Goal: Check status

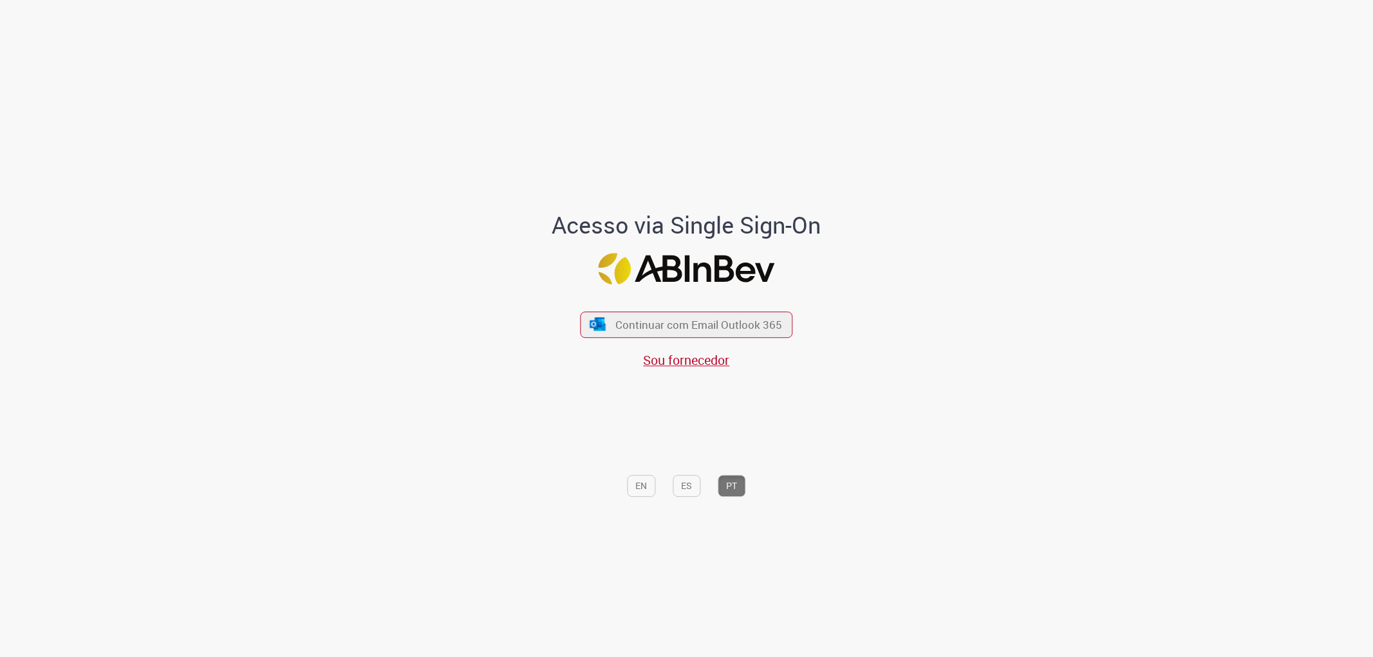
click at [690, 309] on div "Continuar com Email Outlook 365 Sou fornecedor" at bounding box center [687, 333] width 212 height 71
click at [697, 314] on button "Continuar com Email Outlook 365" at bounding box center [686, 324] width 217 height 27
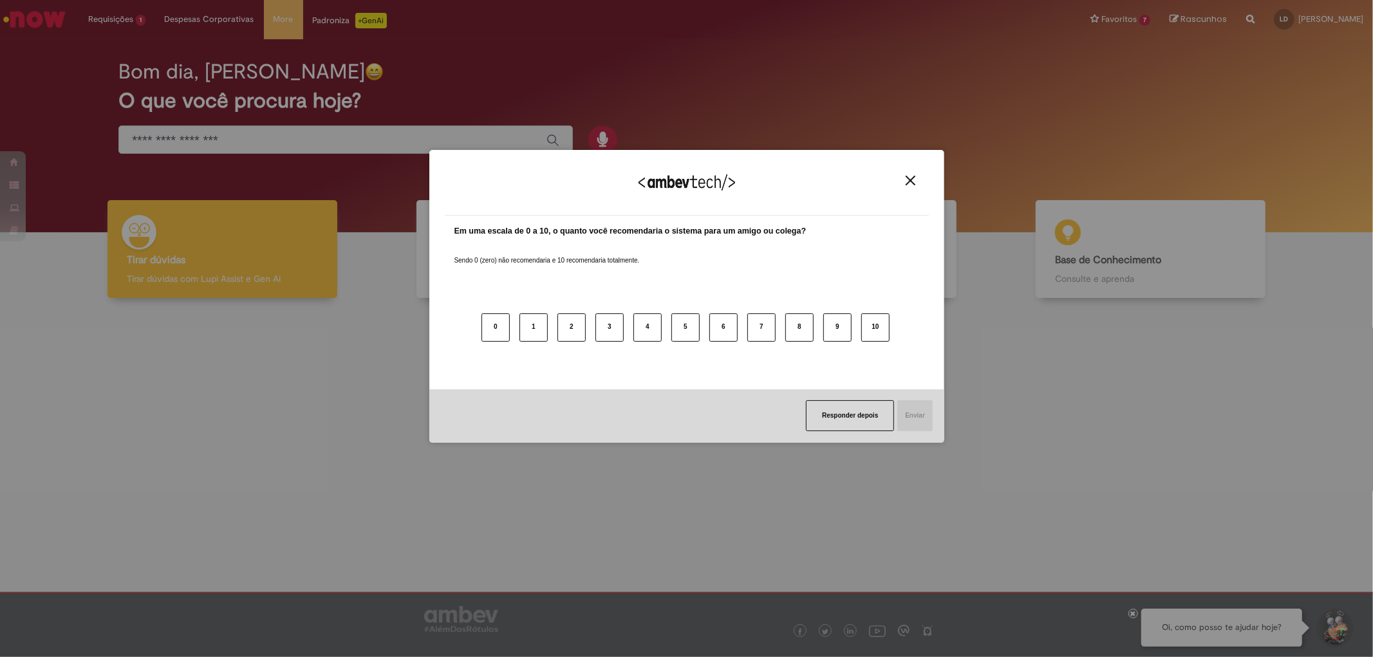
click at [916, 181] on button "Close" at bounding box center [910, 180] width 17 height 11
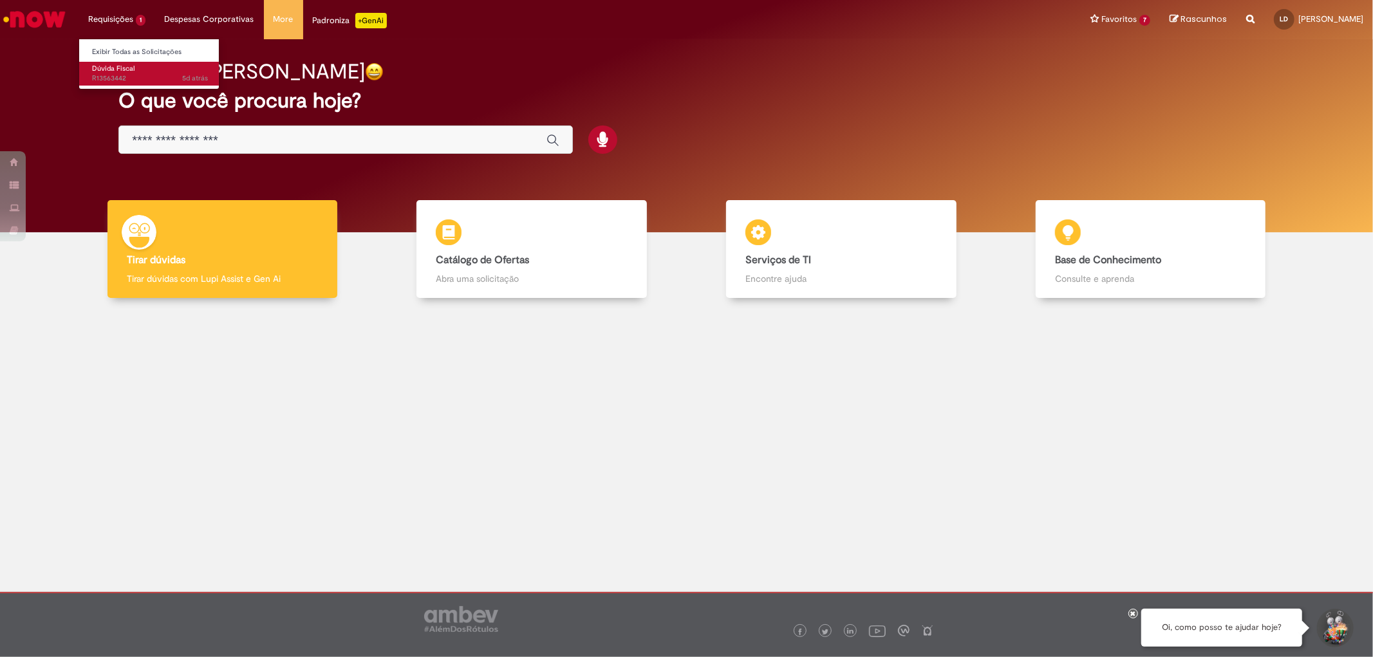
click at [137, 75] on span "5d atrás 5 dias atrás R13563442" at bounding box center [150, 78] width 116 height 10
